Goal: Task Accomplishment & Management: Manage account settings

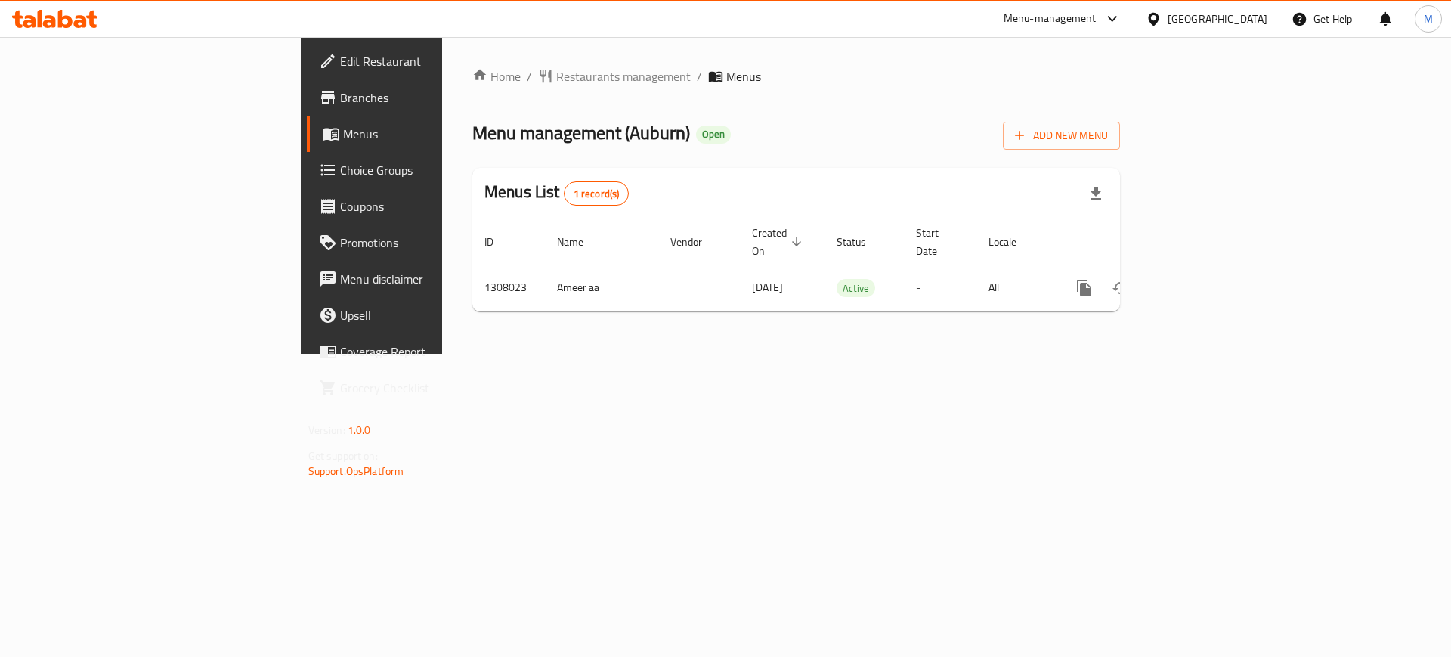
click at [47, 21] on icon at bounding box center [49, 21] width 13 height 13
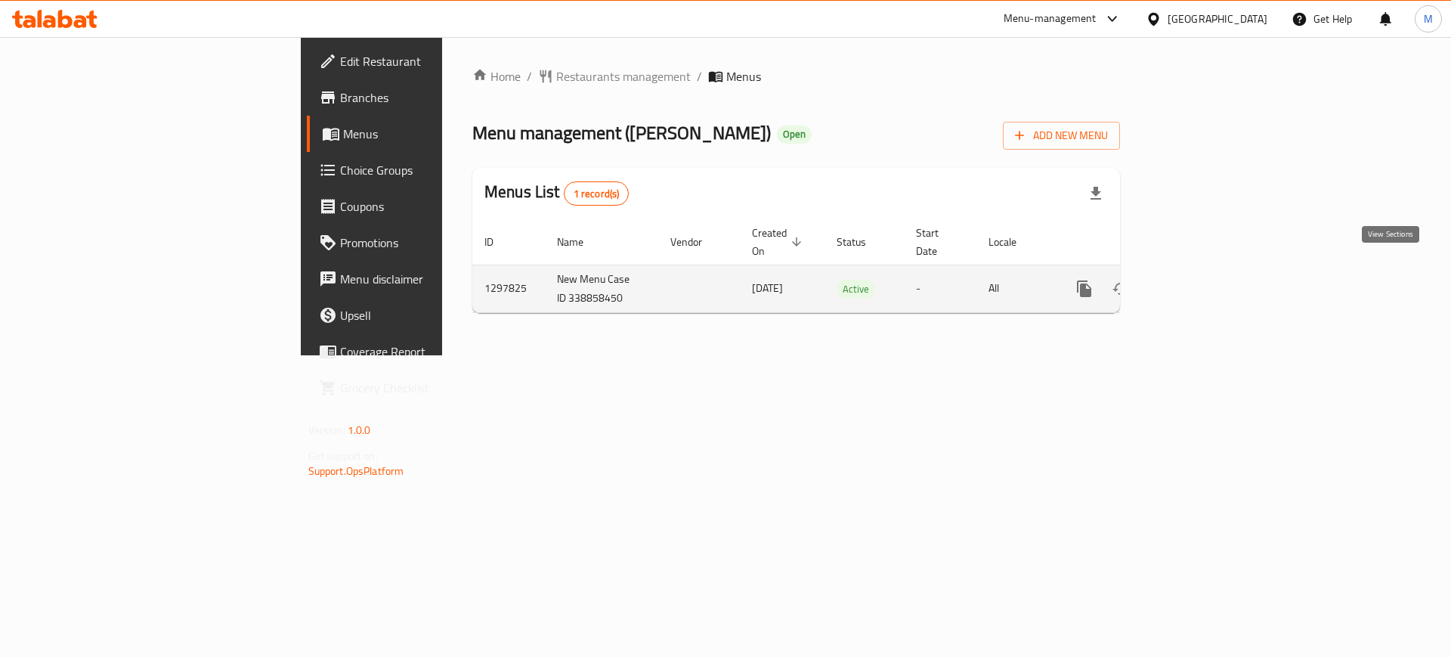
click at [1212, 280] on link "enhanced table" at bounding box center [1193, 289] width 36 height 36
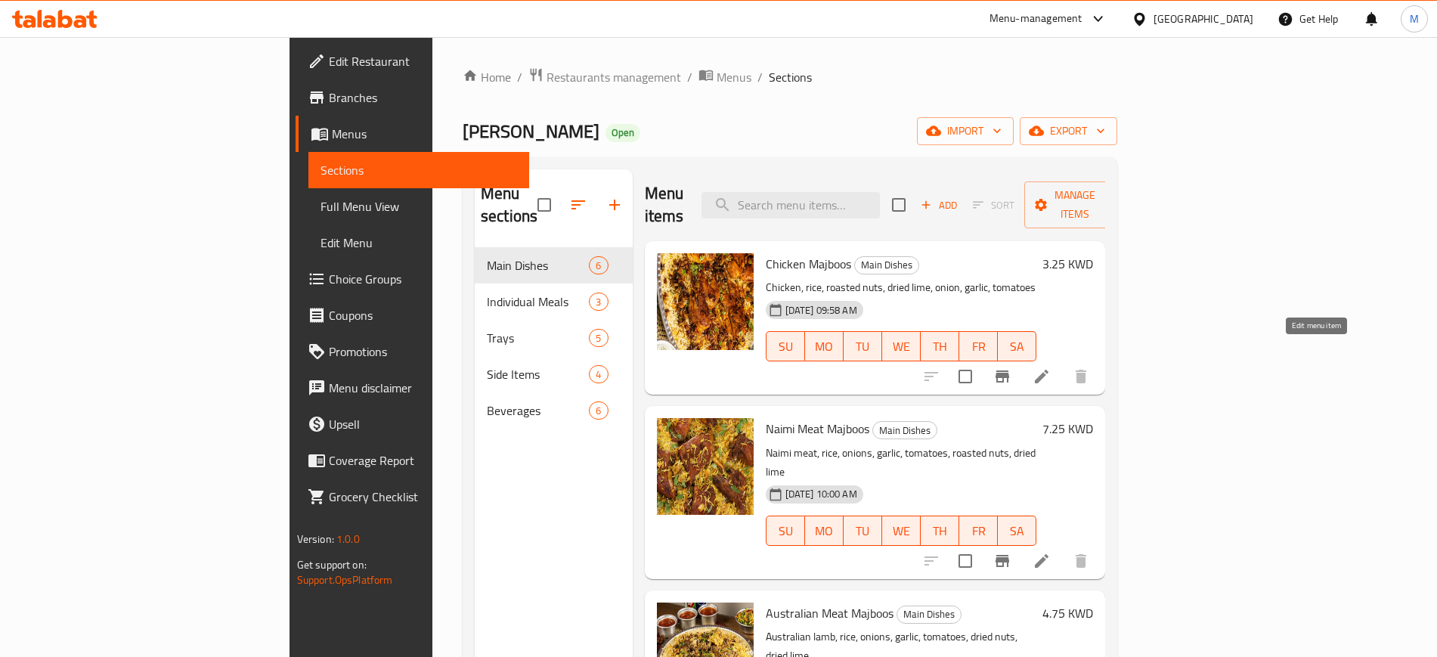
click at [1048, 370] on icon at bounding box center [1042, 377] width 14 height 14
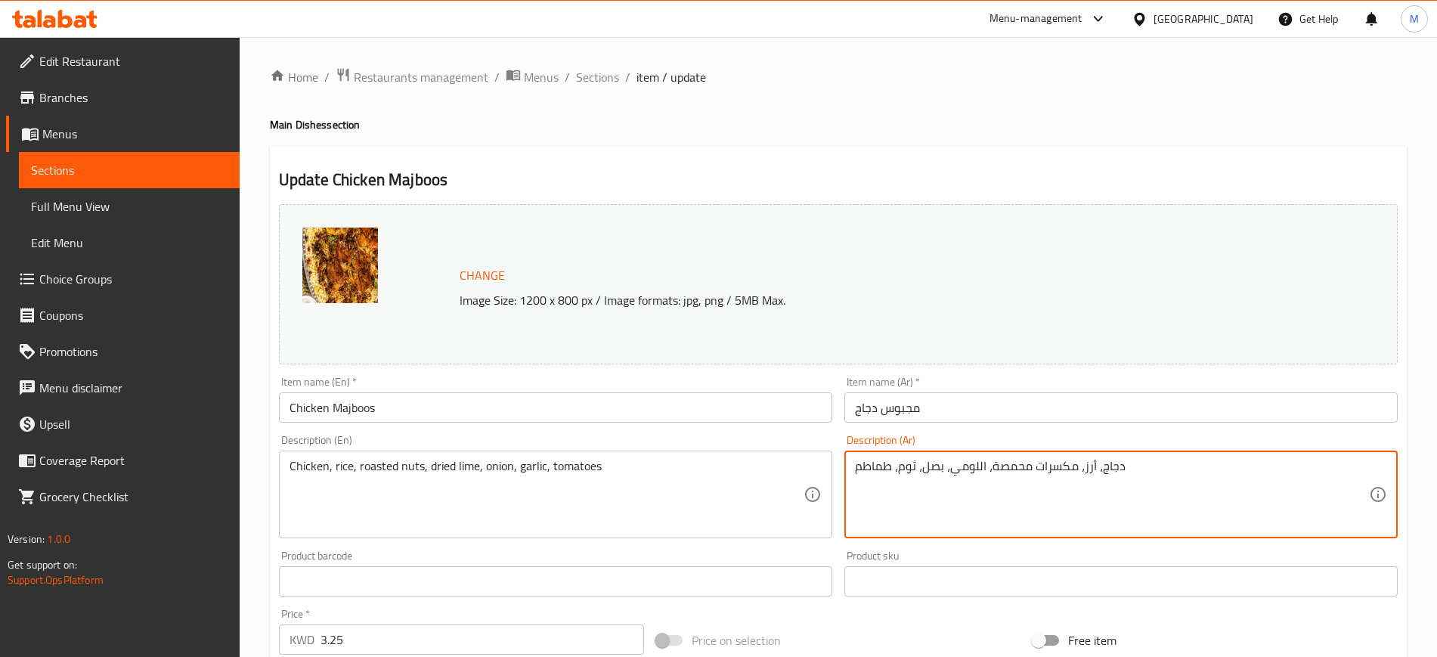
drag, startPoint x: 1172, startPoint y: 472, endPoint x: 857, endPoint y: 450, distance: 315.3
paste textarea "مجبوس دجاج [DATE] شركة المراعي مبرد مطبوخ بالتوابل الصحيحه مع أرز بسمتي مع الزع…"
type textarea "مجبوس دجاج [DATE] شركة المراعي مبرد مطبوخ بالتوابل الصحيحه مع أرز بسمتي مع الزع…"
click at [979, 385] on div "Item name (Ar)   * مجبوس دجاج Item name (Ar) *" at bounding box center [1120, 399] width 553 height 46
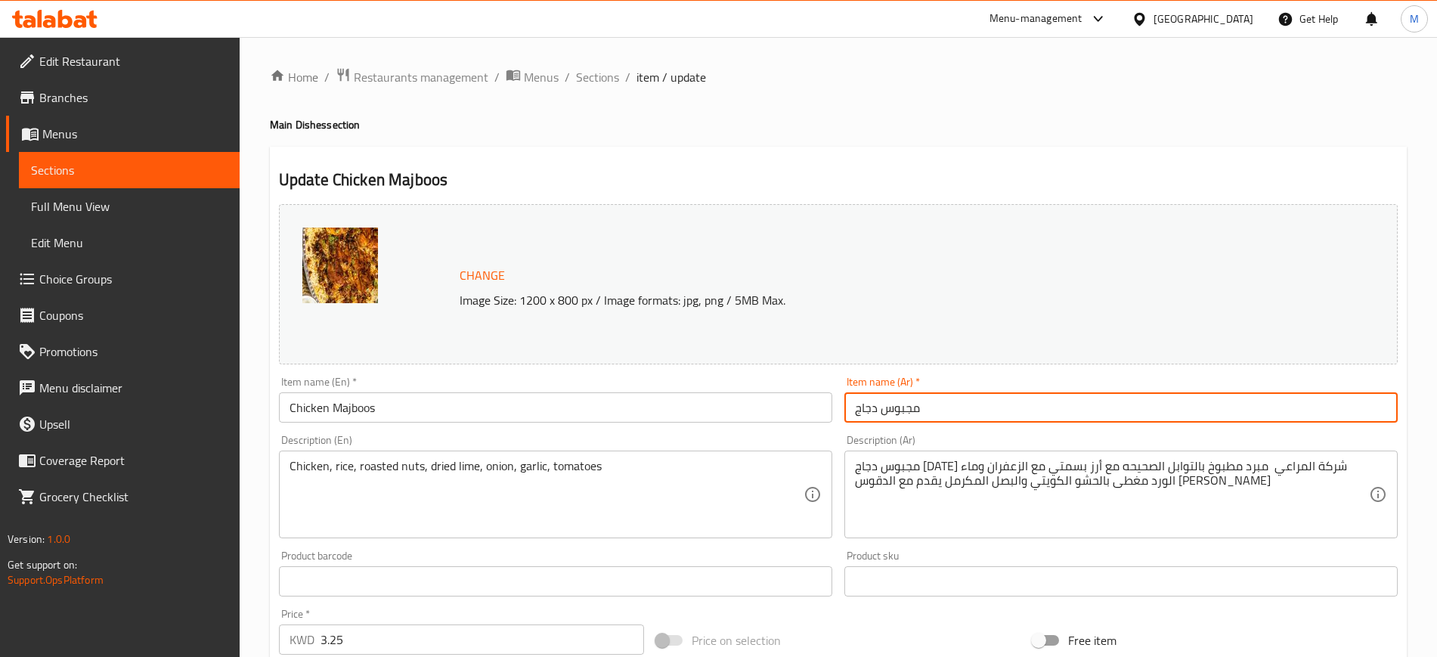
click at [988, 395] on input "مجبوس دجاج" at bounding box center [1120, 407] width 553 height 30
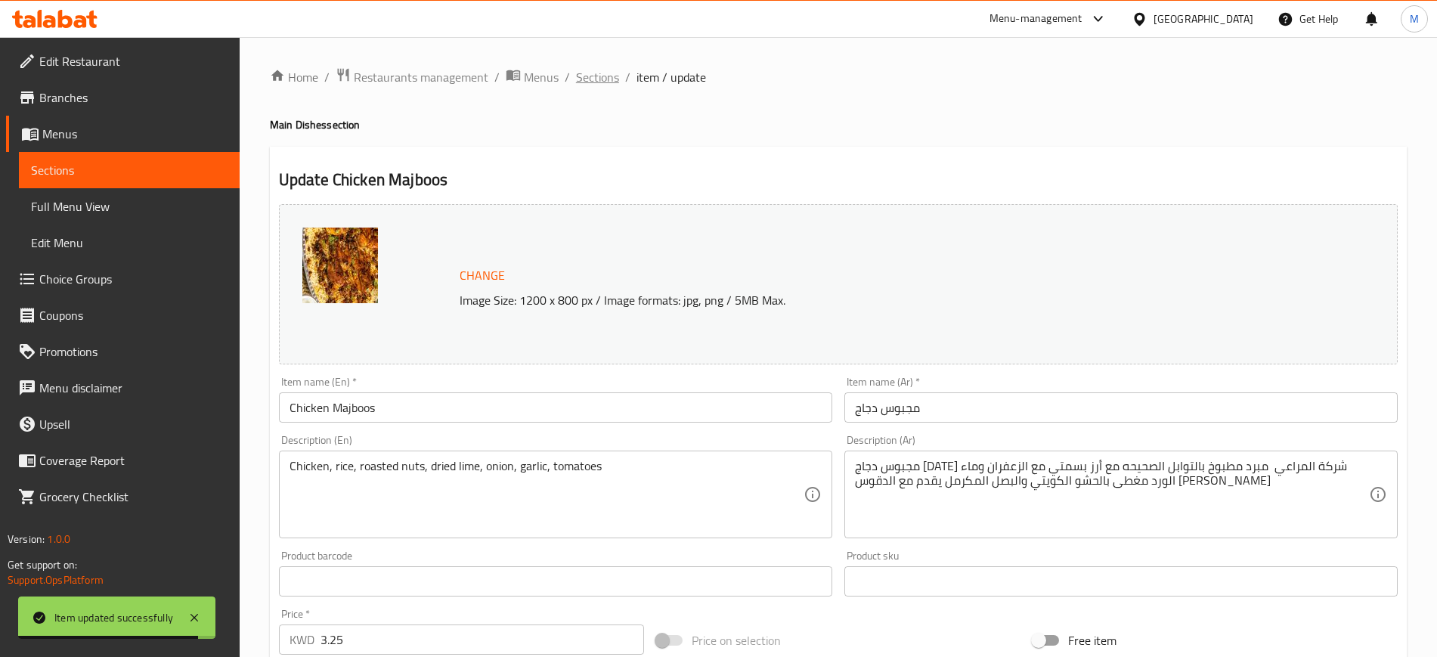
click at [609, 83] on span "Sections" at bounding box center [597, 77] width 43 height 18
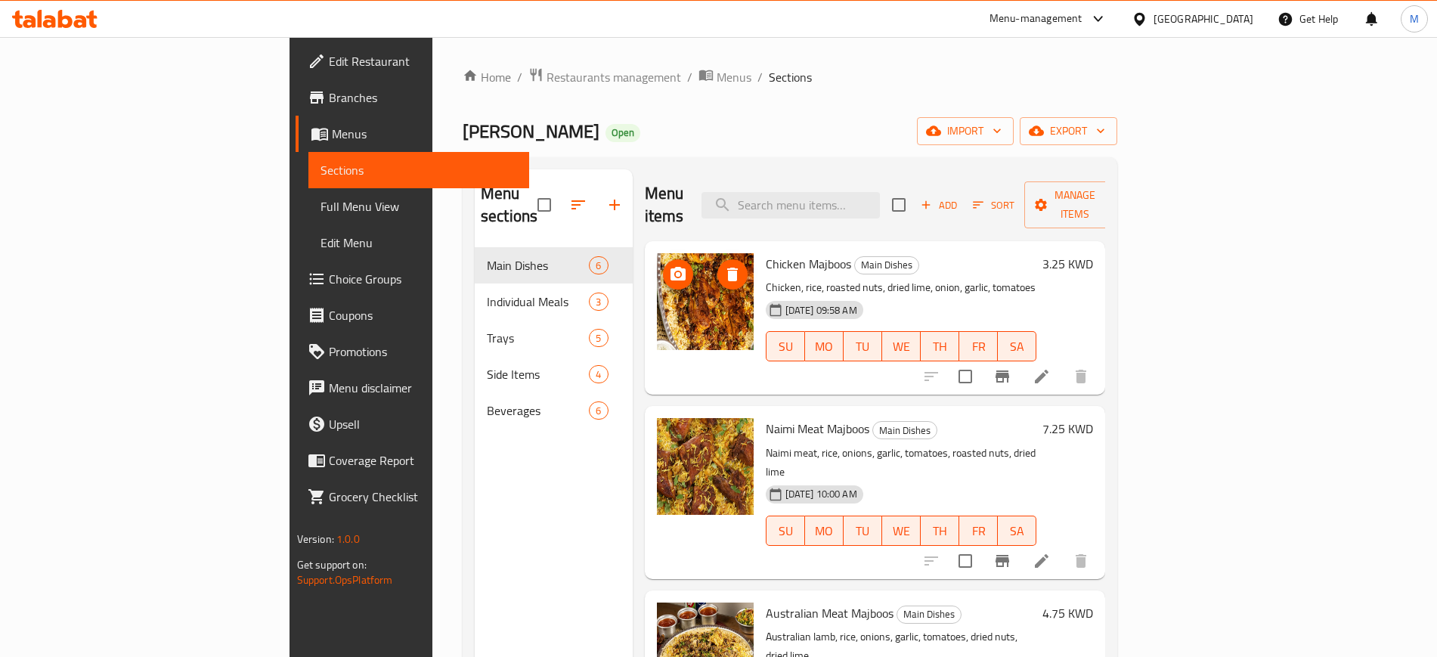
click at [675, 272] on circle "upload picture" at bounding box center [677, 274] width 5 height 5
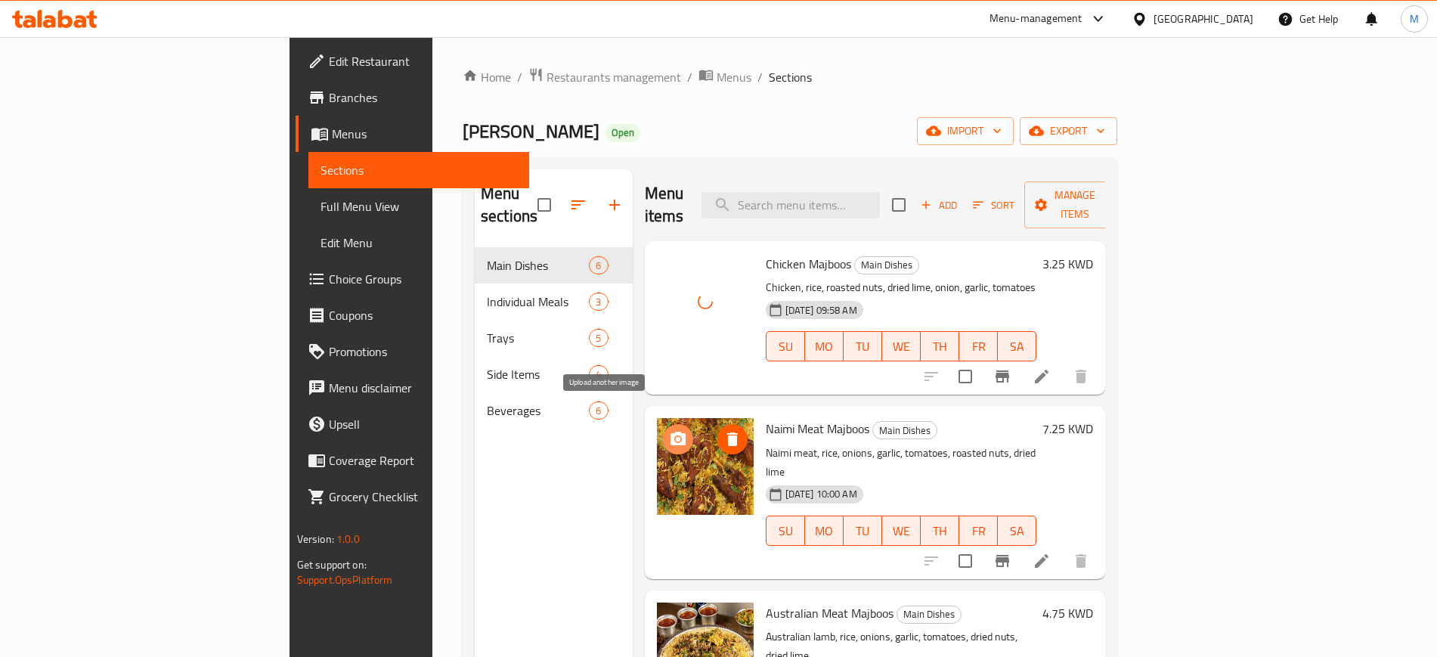
click at [670, 432] on icon "upload picture" at bounding box center [677, 439] width 15 height 14
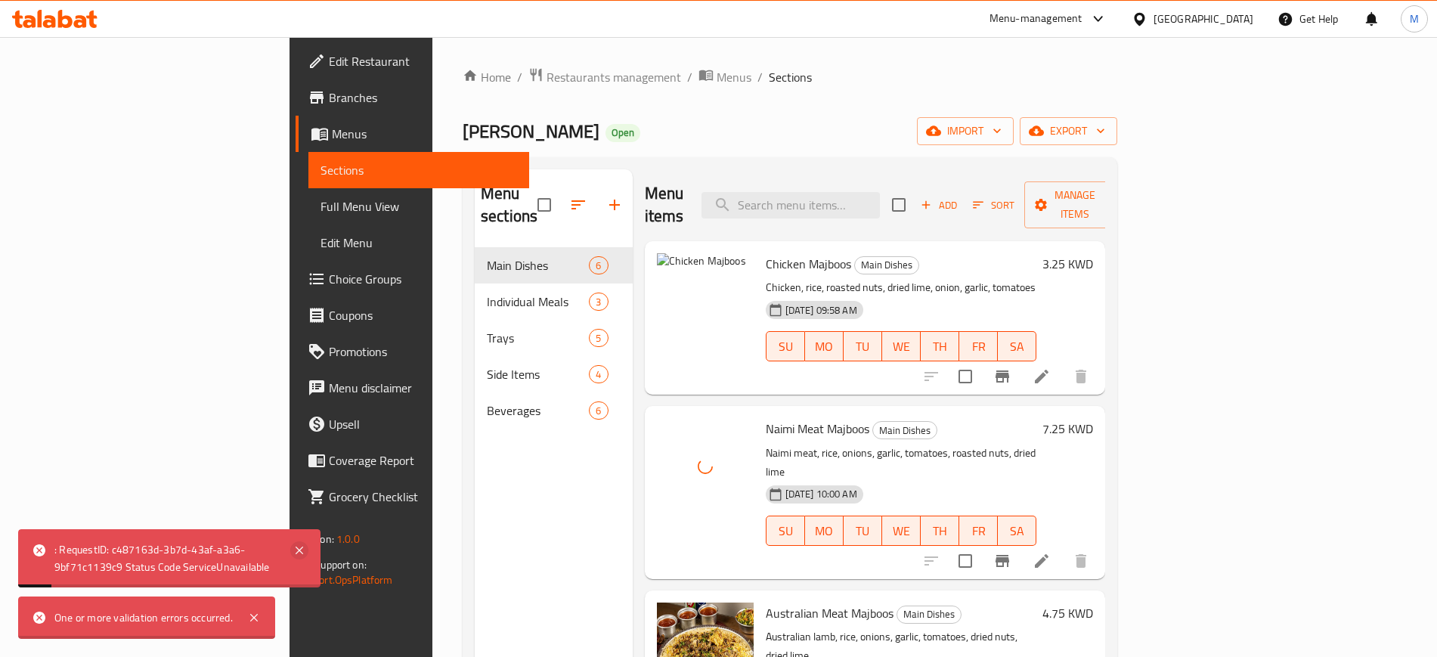
click at [296, 599] on body "One or more validation errors occurred. : RequestID: c487163d-3b7d-43af-a3a6-9b…" at bounding box center [718, 347] width 1437 height 620
drag, startPoint x: 307, startPoint y: 552, endPoint x: 298, endPoint y: 561, distance: 12.8
click at [303, 553] on icon at bounding box center [299, 550] width 18 height 18
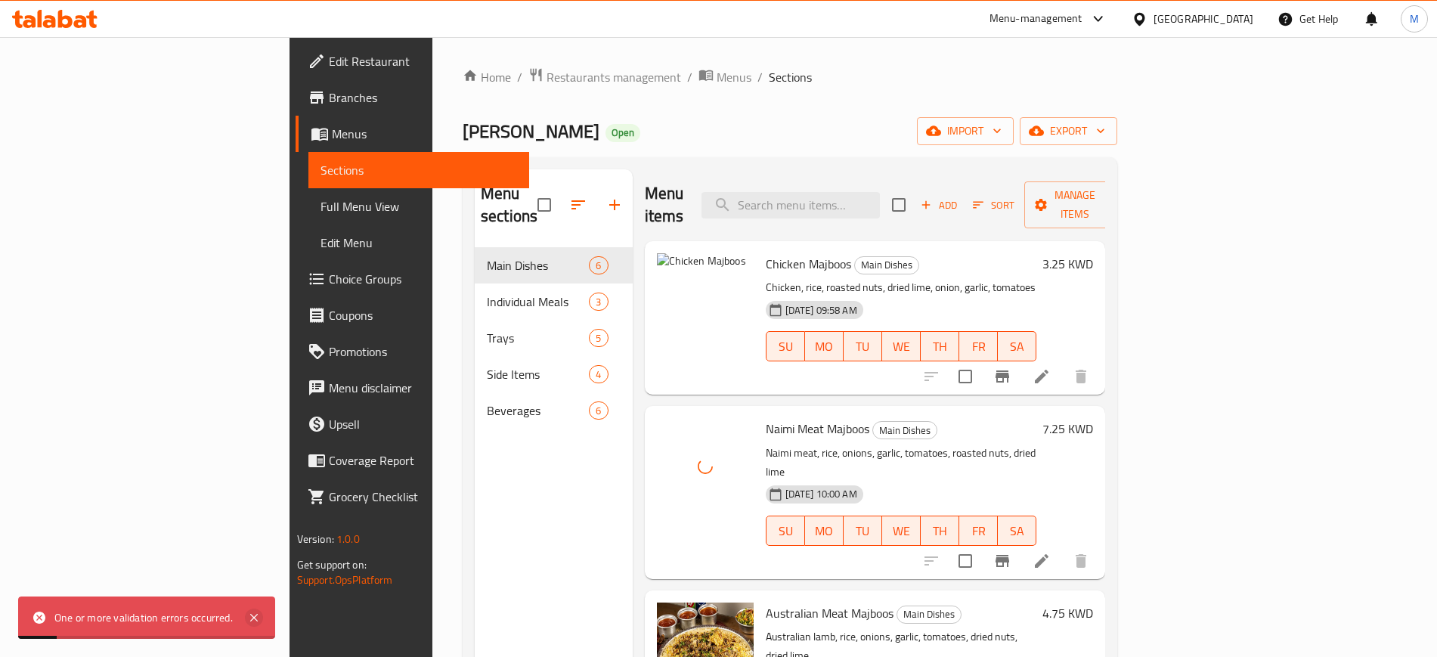
click at [251, 618] on icon at bounding box center [254, 617] width 18 height 18
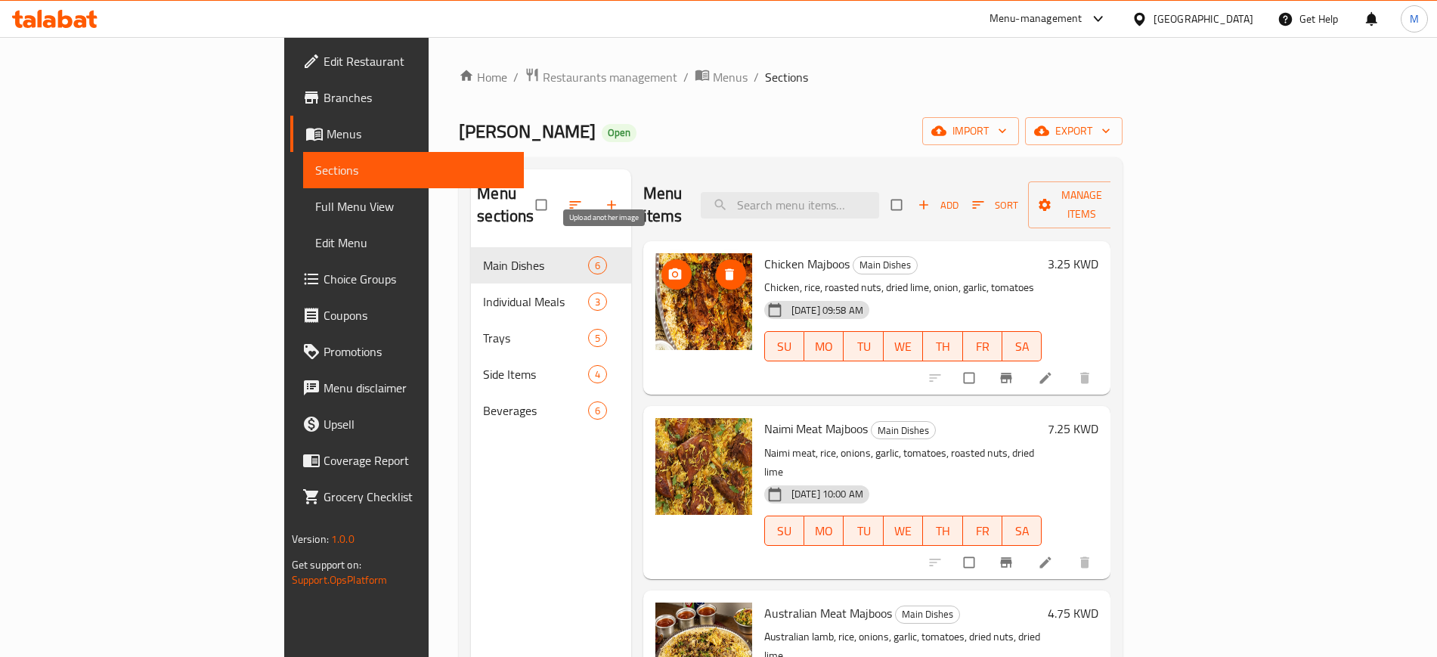
click at [667, 267] on icon "upload picture" at bounding box center [674, 274] width 15 height 15
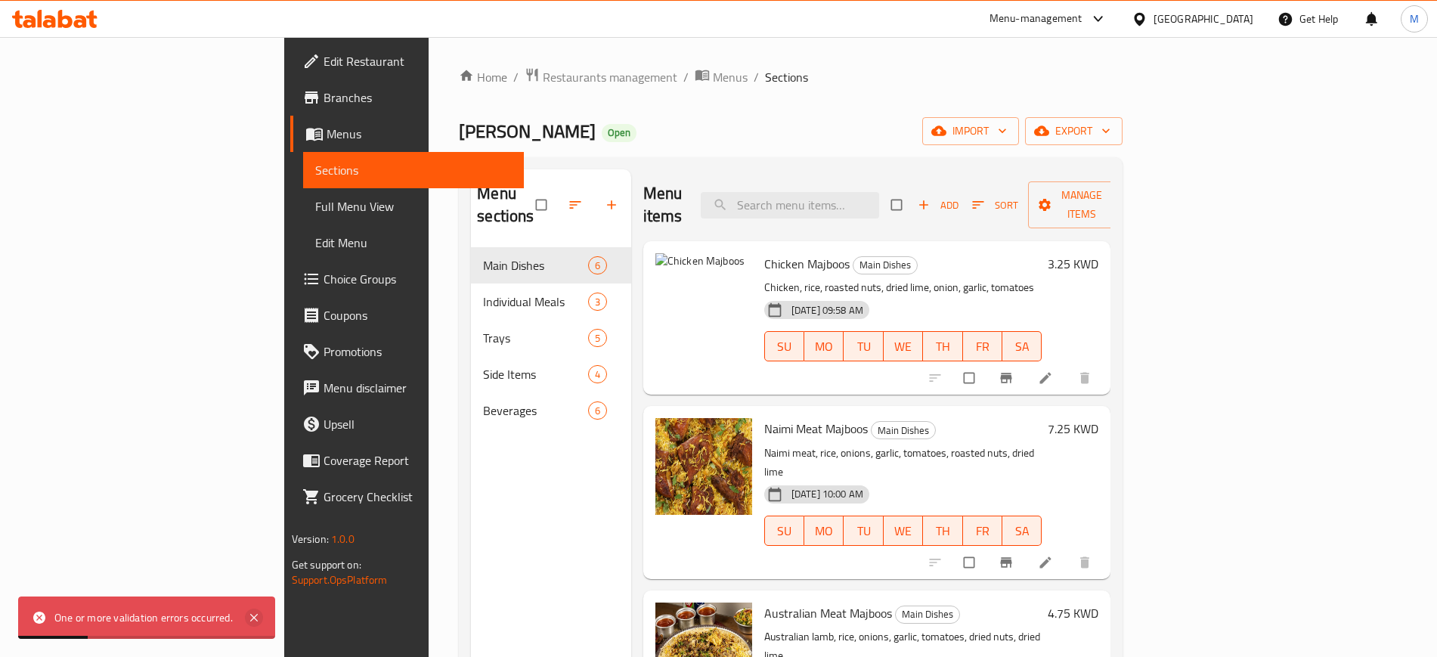
click at [258, 617] on icon at bounding box center [254, 617] width 18 height 18
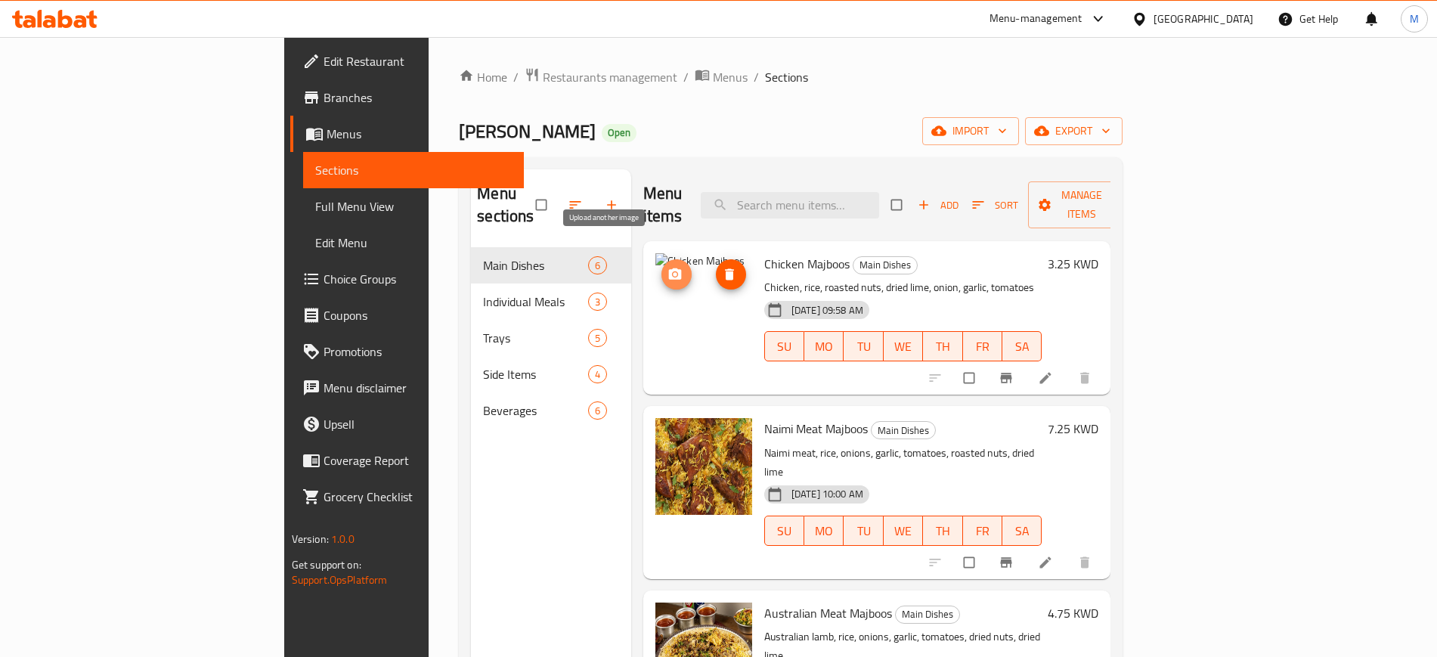
click at [668, 268] on icon "upload picture" at bounding box center [674, 273] width 13 height 11
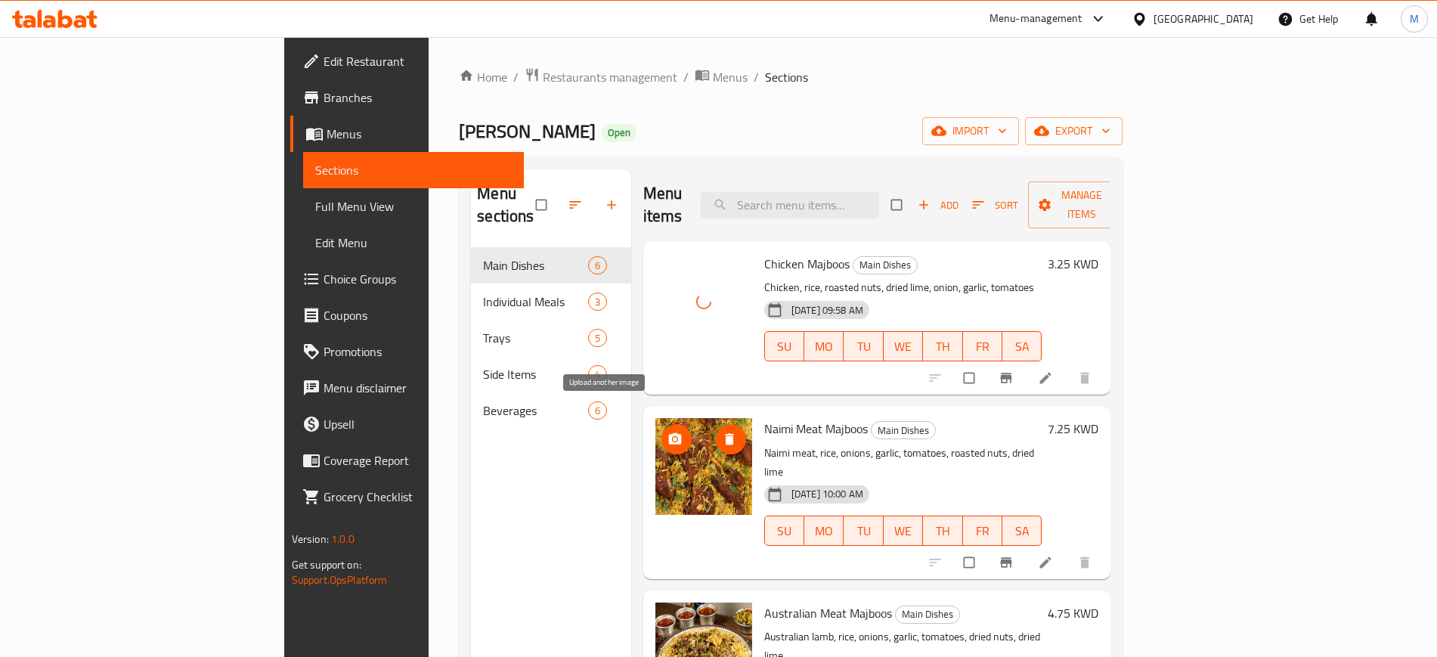
click at [667, 432] on icon "upload picture" at bounding box center [674, 439] width 15 height 15
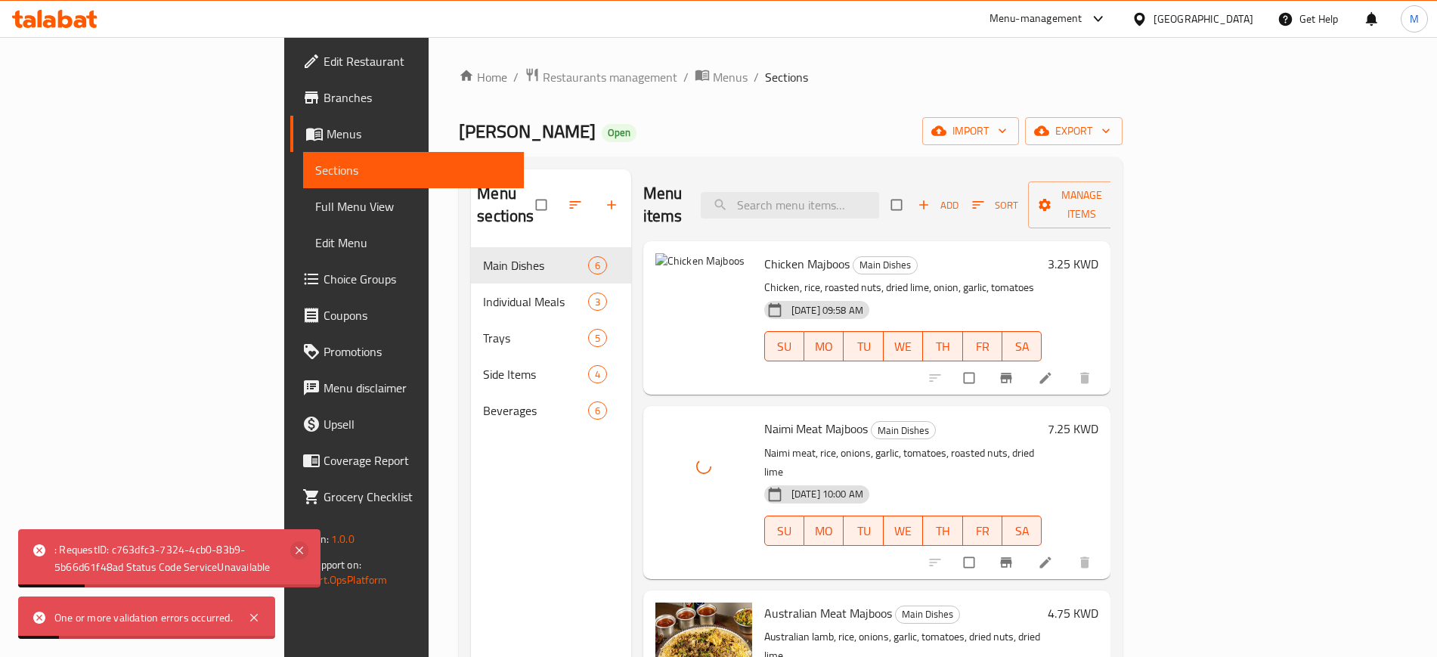
click at [302, 550] on icon at bounding box center [299, 550] width 18 height 18
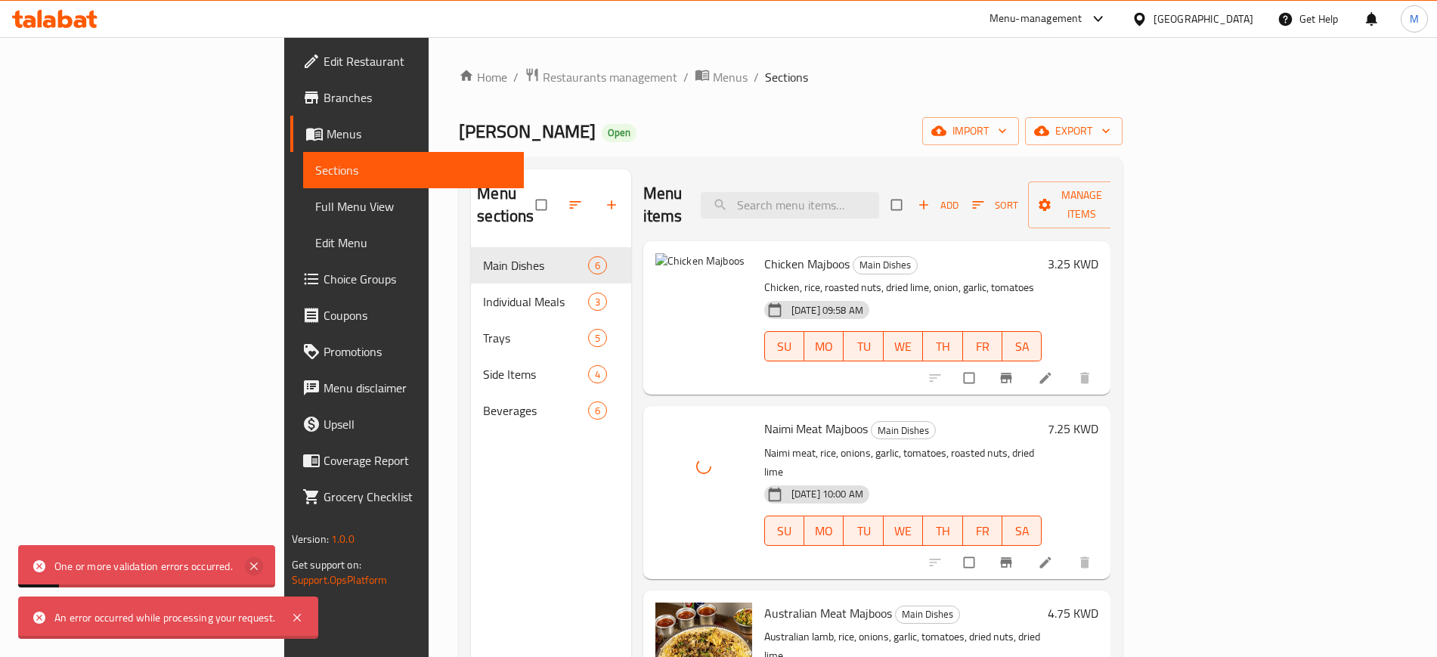
click at [259, 621] on div "An error occurred while processing your request." at bounding box center [164, 617] width 221 height 17
click at [252, 568] on icon at bounding box center [254, 566] width 18 height 18
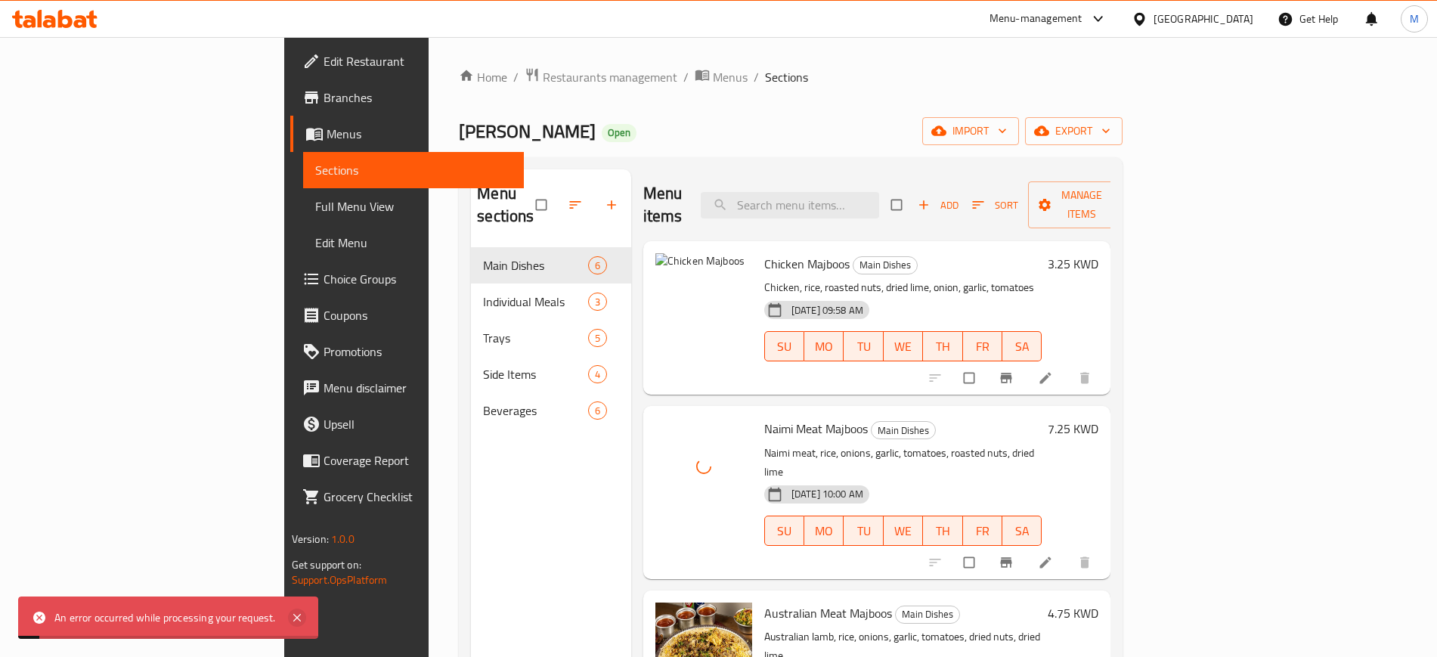
click at [297, 621] on icon at bounding box center [297, 617] width 18 height 18
